Goal: Transaction & Acquisition: Purchase product/service

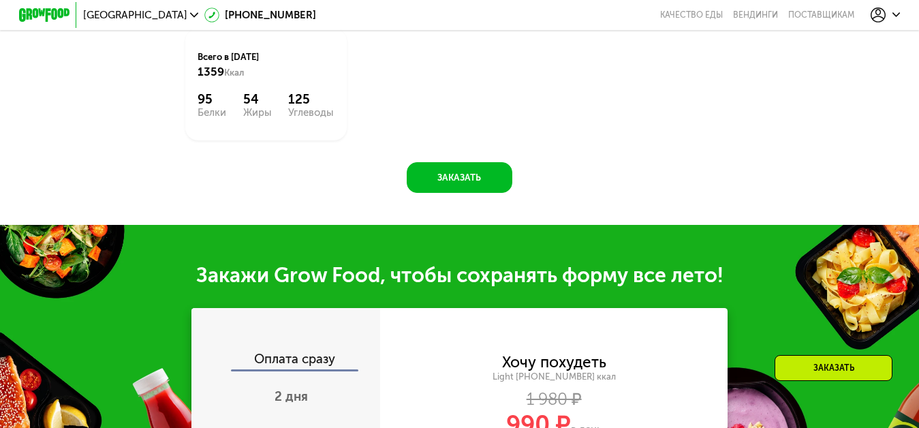
scroll to position [1363, 0]
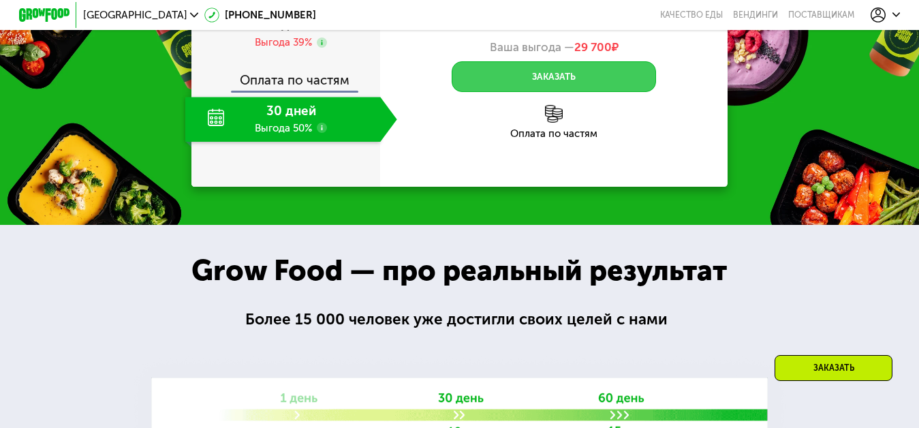
click at [529, 92] on button "Заказать" at bounding box center [554, 76] width 204 height 31
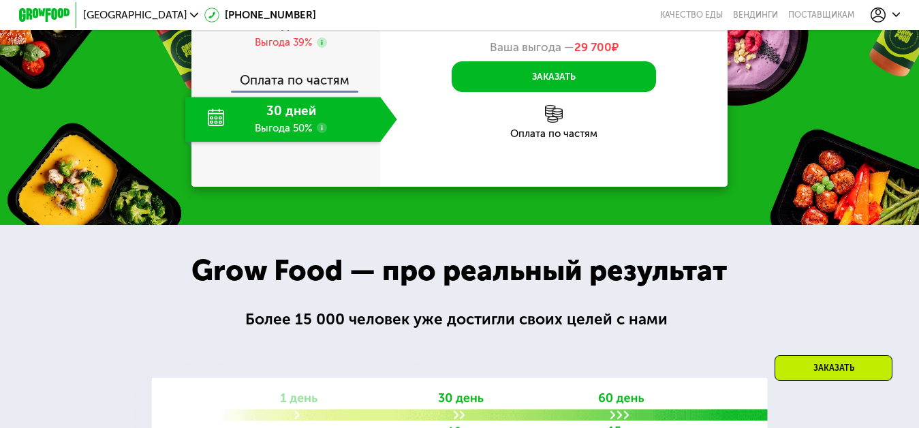
click at [292, 91] on div "Оплата по частям" at bounding box center [286, 75] width 187 height 29
click at [275, 142] on div "30 дней Выгода 50%" at bounding box center [283, 119] width 196 height 45
click at [288, 33] on span "6 дней" at bounding box center [292, 25] width 42 height 16
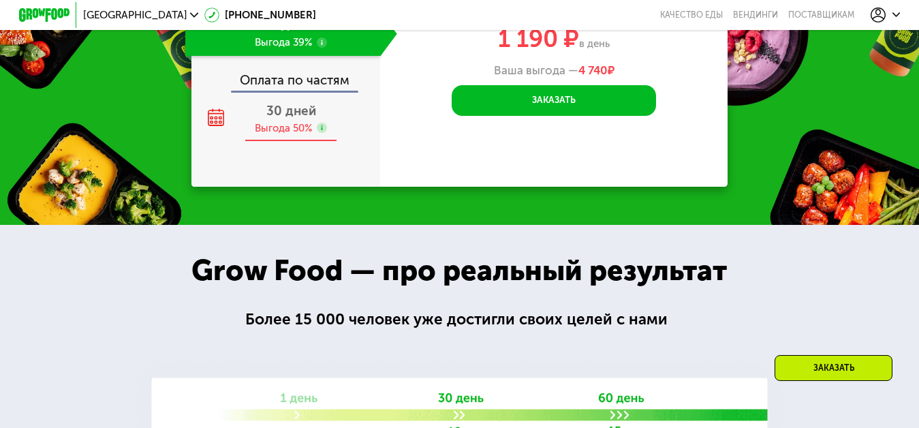
click at [271, 136] on div "Выгода 50%" at bounding box center [283, 128] width 57 height 14
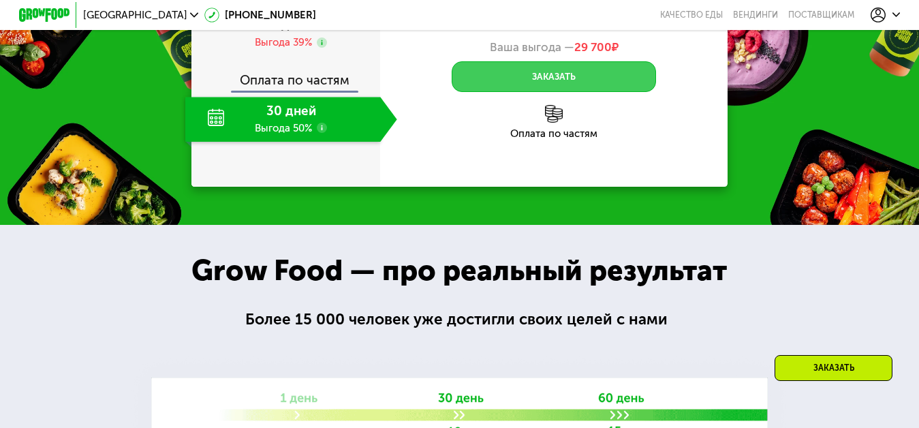
click at [550, 92] on button "Заказать" at bounding box center [554, 76] width 204 height 31
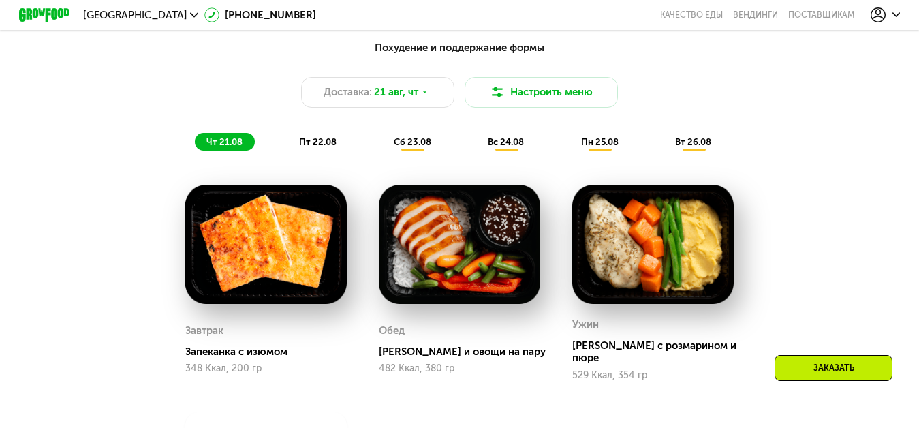
scroll to position [818, 0]
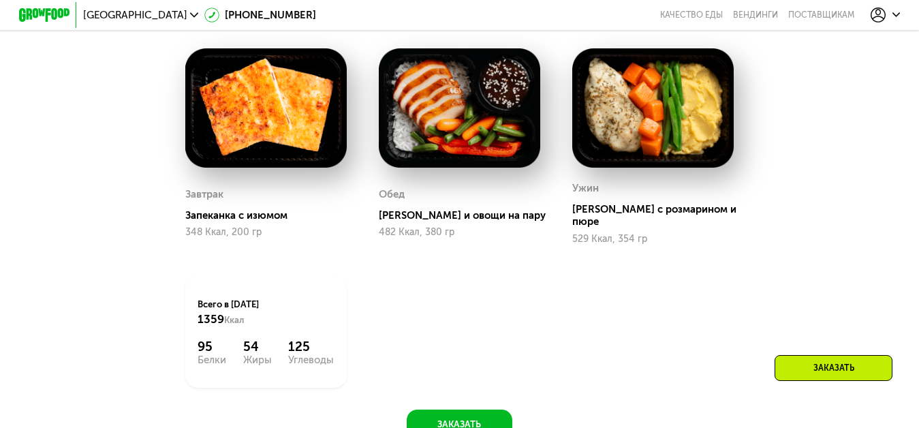
click at [301, 168] on img at bounding box center [266, 107] width 162 height 119
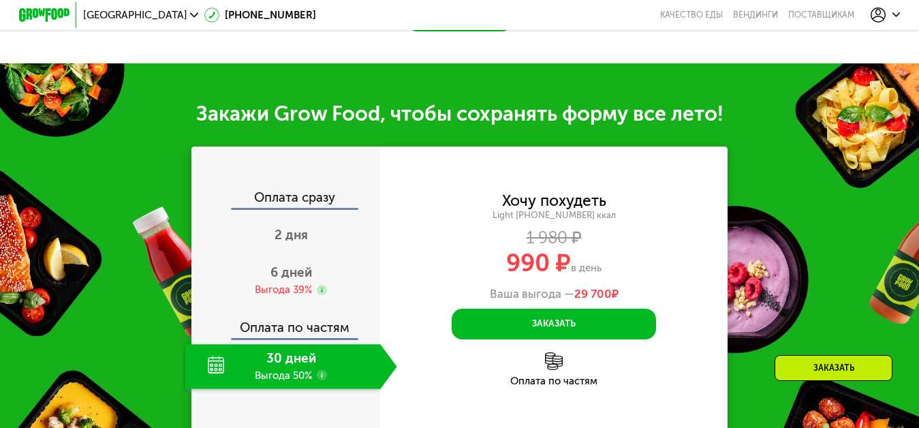
scroll to position [1363, 0]
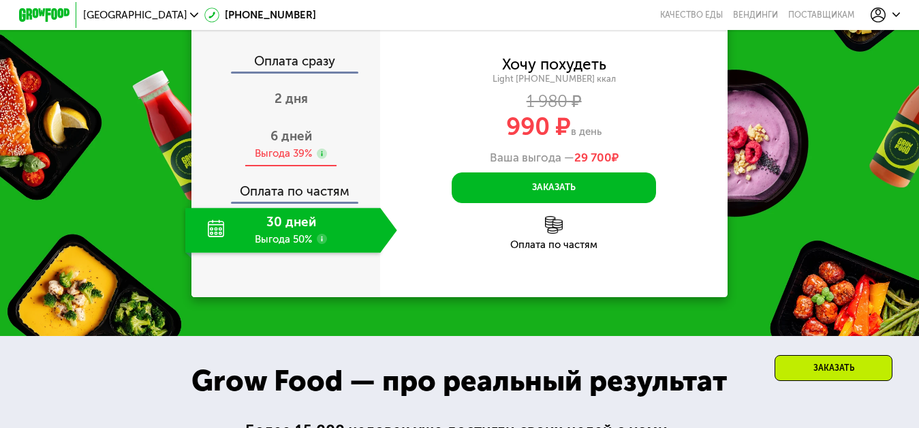
click at [264, 157] on div "Выгода 39%" at bounding box center [283, 154] width 57 height 14
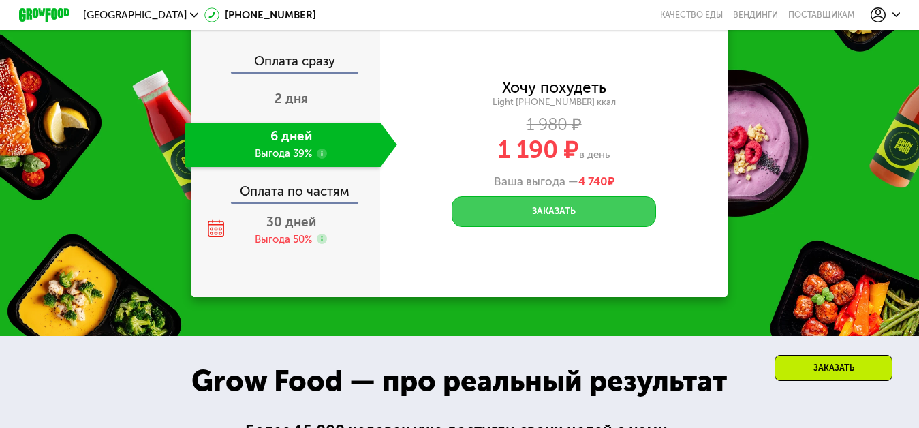
click at [552, 220] on button "Заказать" at bounding box center [554, 211] width 204 height 31
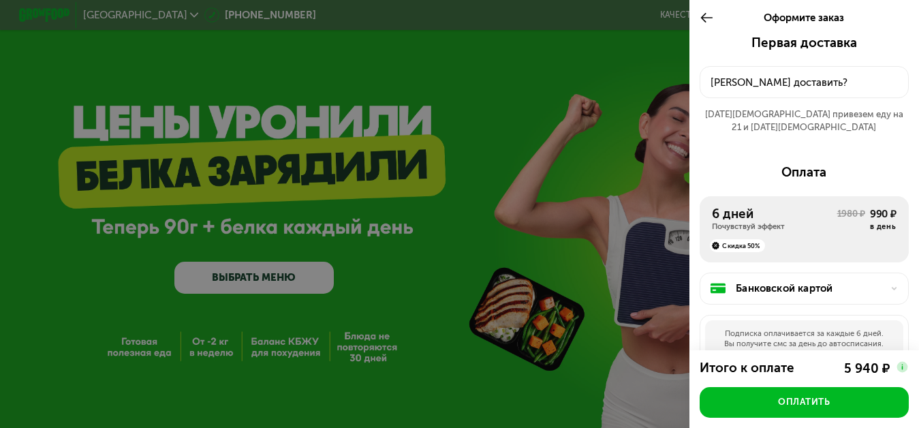
click at [785, 211] on div "6 дней Почувствуй эффект" at bounding box center [774, 219] width 125 height 25
click at [705, 15] on icon at bounding box center [707, 17] width 14 height 15
click at [903, 369] on img at bounding box center [902, 367] width 13 height 13
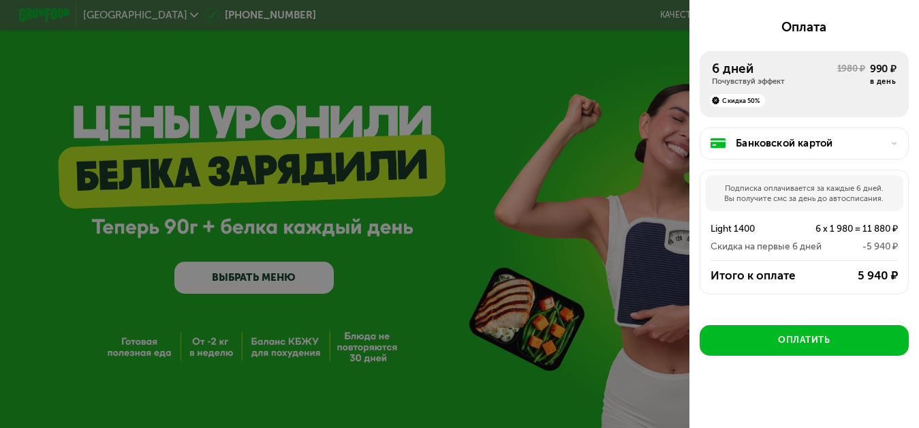
scroll to position [5, 0]
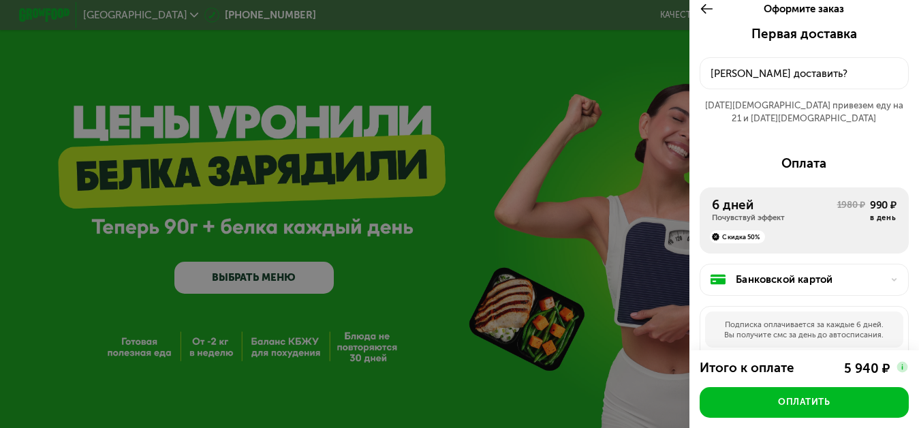
click at [815, 213] on div "Почувствуй эффект" at bounding box center [774, 218] width 125 height 10
click at [816, 201] on div "6 дней" at bounding box center [774, 205] width 125 height 15
click at [816, 202] on div "6 дней Почувствуй эффект" at bounding box center [774, 210] width 125 height 25
click at [816, 213] on div "Почувствуй эффект" at bounding box center [774, 218] width 125 height 10
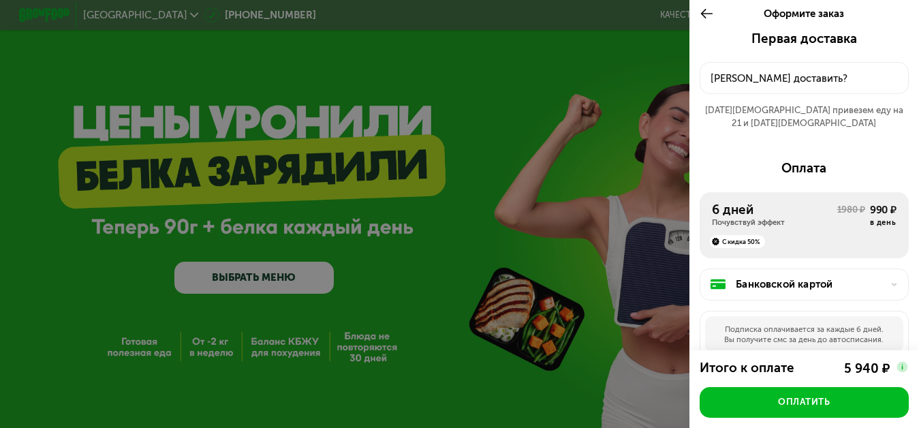
click at [696, 7] on div "Оформите заказ" at bounding box center [805, 13] width 230 height 35
click at [700, 10] on icon at bounding box center [707, 13] width 14 height 15
